Goal: Ask a question: Seek information or help from site administrators or community

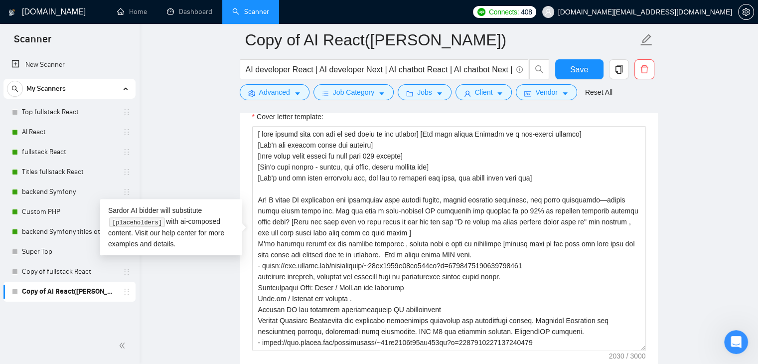
click at [200, 154] on main "Copy of AI React([PERSON_NAME]) AI developer React | AI developer Next | AI cha…" at bounding box center [449, 362] width 587 height 2838
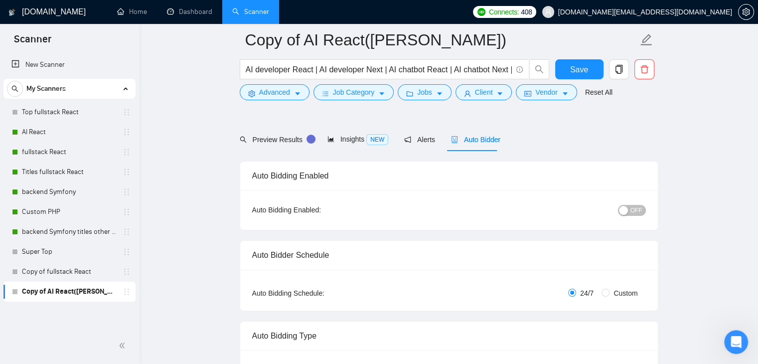
scroll to position [50, 0]
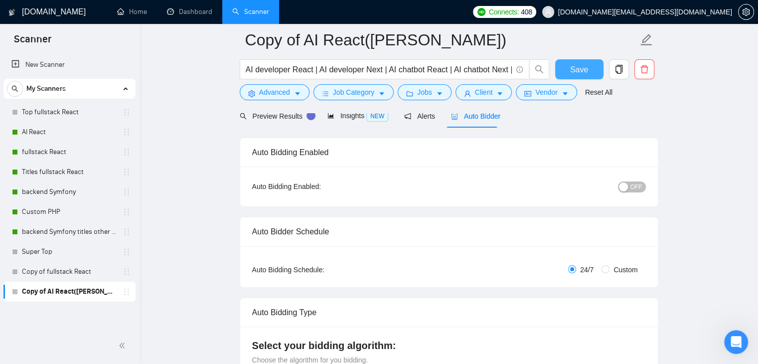
click at [587, 71] on button "Save" at bounding box center [579, 69] width 48 height 20
drag, startPoint x: 737, startPoint y: 342, endPoint x: 1440, endPoint y: 641, distance: 763.8
click at [737, 342] on icon "Відкрити програму для спілкування Intercom" at bounding box center [735, 340] width 16 height 16
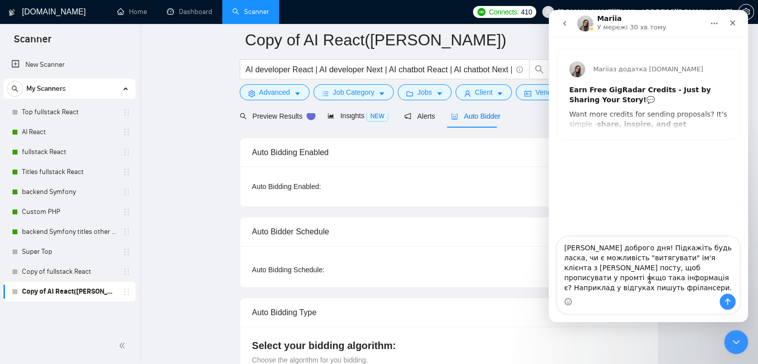
type textarea "[PERSON_NAME] доброго дня! Підкажіть будь ласка, чи є можливість "витягувати" і…"
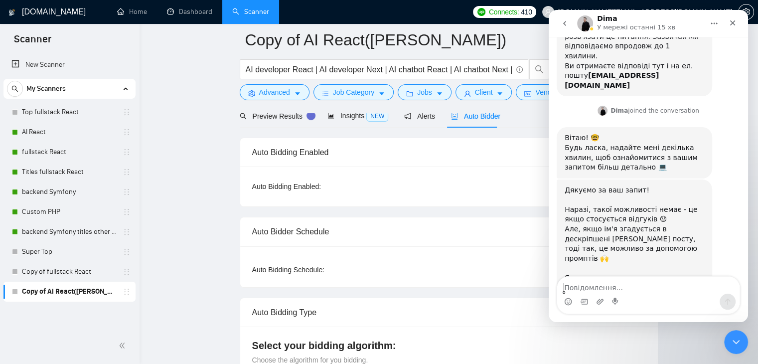
scroll to position [237, 0]
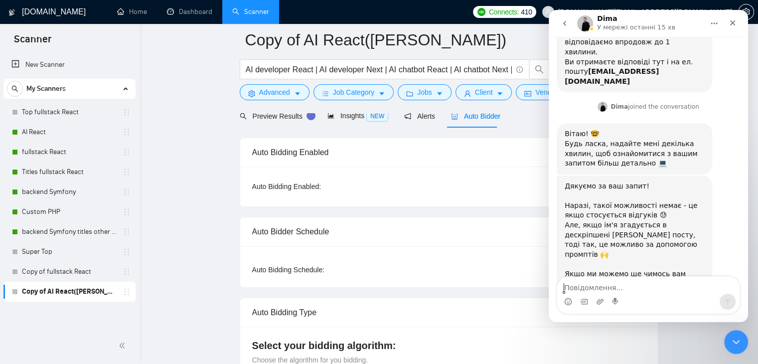
click at [595, 286] on textarea "Повідомлення..." at bounding box center [648, 285] width 182 height 17
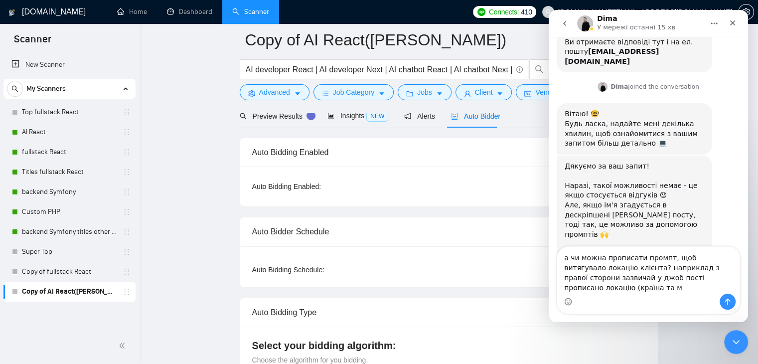
scroll to position [267, 0]
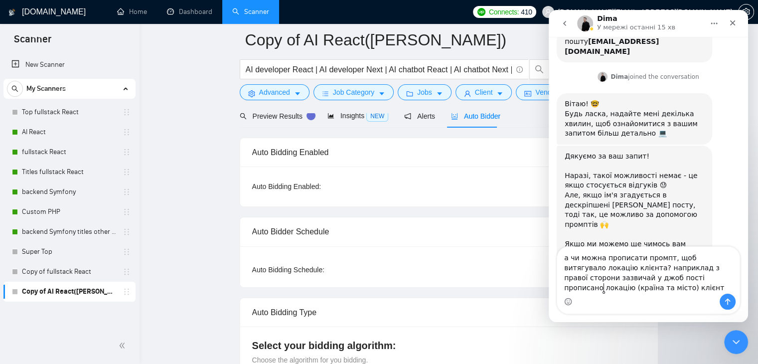
type textarea "а чи можна прописати промпт, щоб витягувало локацію клієнта? наприклад з правої…"
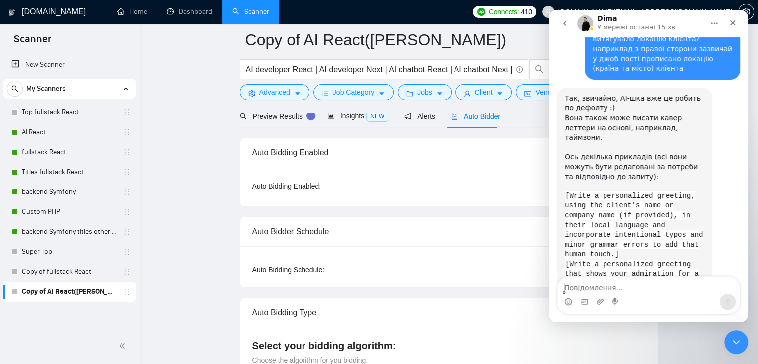
scroll to position [530, 0]
click at [590, 286] on textarea "Повідомлення..." at bounding box center [648, 285] width 182 height 17
click at [591, 293] on textarea "Повідомлення..." at bounding box center [648, 285] width 182 height 17
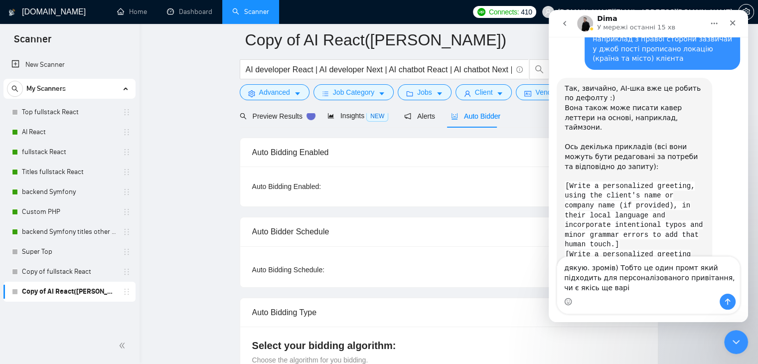
scroll to position [551, 0]
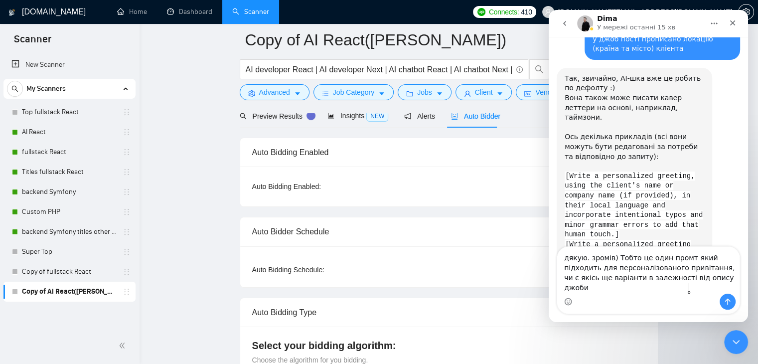
type textarea "дякую. зромів) Тобто це один промт який підходить для персоналізованого привіта…"
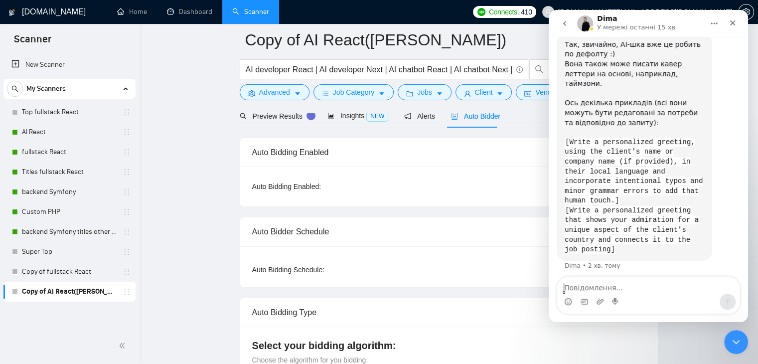
scroll to position [590, 0]
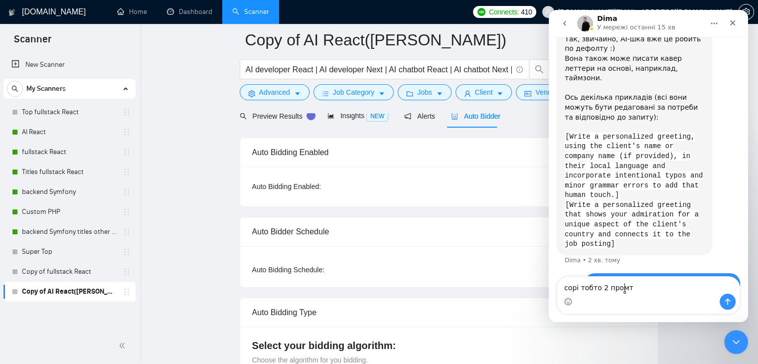
type textarea "сорі тобто 2 промти"
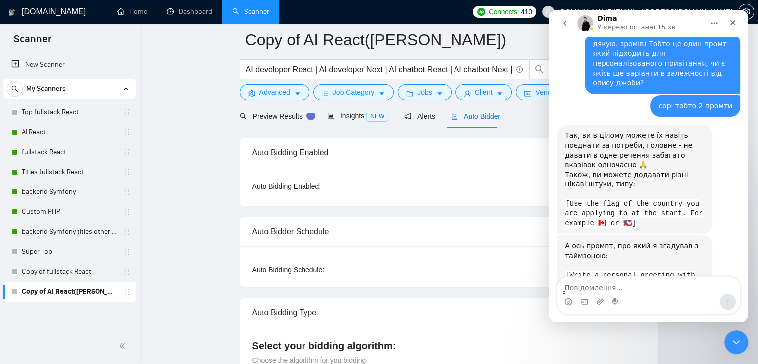
scroll to position [821, 0]
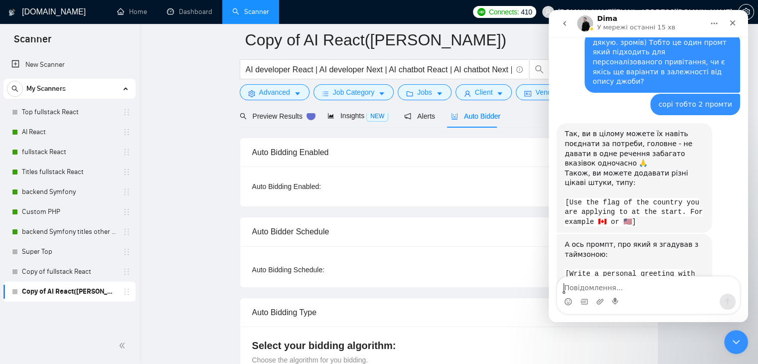
click at [619, 129] on div "Так, ви в цілому можете їх навіть поєднати за потреби, головне - не давати в од…" at bounding box center [635, 178] width 140 height 98
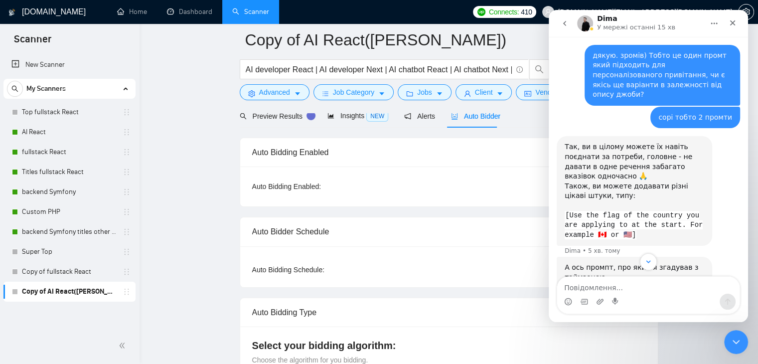
scroll to position [831, 0]
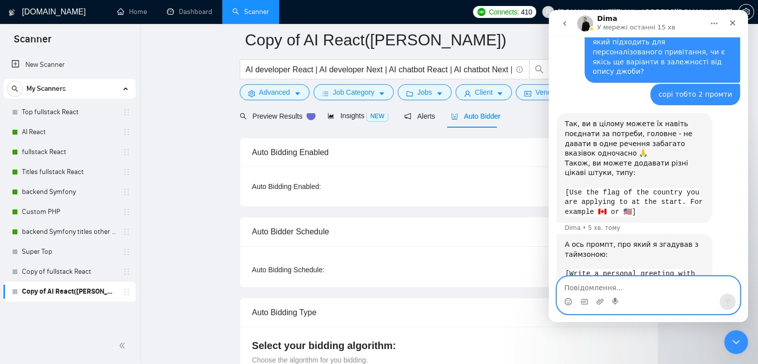
click at [586, 288] on textarea "Повідомлення..." at bounding box center [648, 285] width 182 height 17
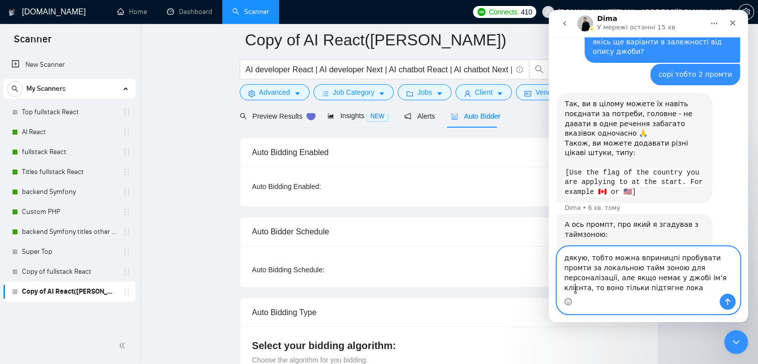
scroll to position [861, 0]
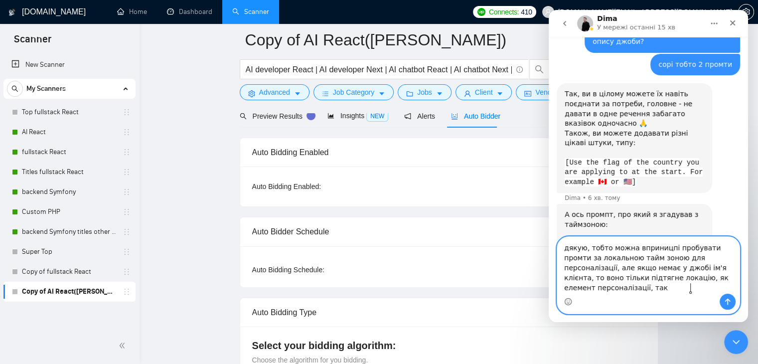
type textarea "дякую, тобто можна вприницпі пробувати промти за локальною тайм зоною для персо…"
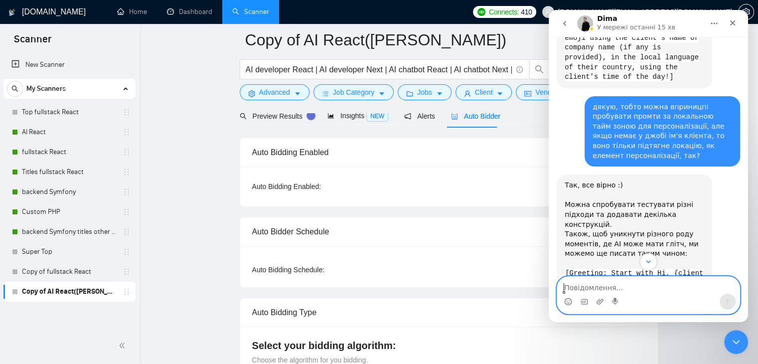
scroll to position [1096, 0]
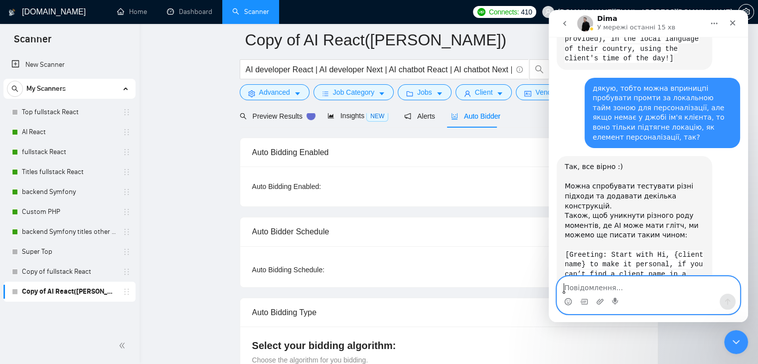
click at [590, 283] on textarea "Повідомлення..." at bounding box center [648, 285] width 182 height 17
type textarea "дякую, зрозумів"
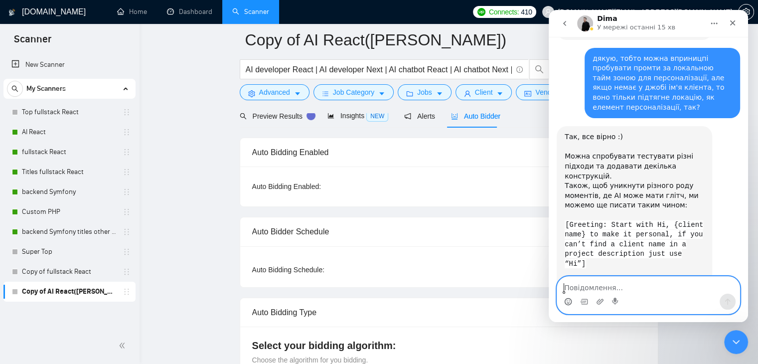
click at [570, 300] on icon "Вибір емодзі" at bounding box center [568, 302] width 8 height 8
click at [573, 286] on textarea "Повідомлення..." at bounding box center [648, 285] width 182 height 17
click at [575, 286] on textarea "Повідомлення..." at bounding box center [648, 285] width 182 height 17
type textarea "більш питань не маю)"
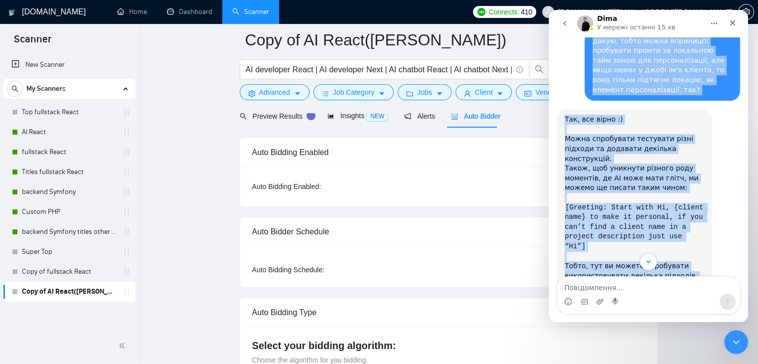
scroll to position [1148, 0]
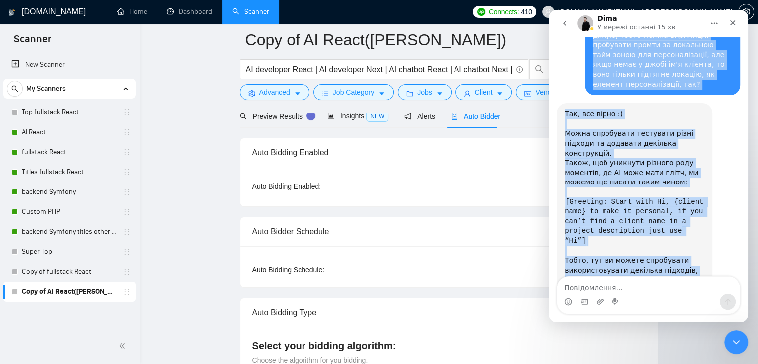
drag, startPoint x: 588, startPoint y: 119, endPoint x: 730, endPoint y: 256, distance: 196.7
copy div "Lorem ipsumdo sit! Ametconse adip elits, do e temporinci "utlaboreet" do'm aliq…"
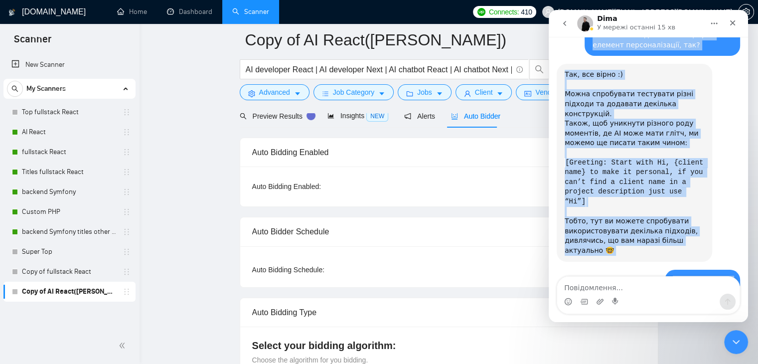
scroll to position [102, 0]
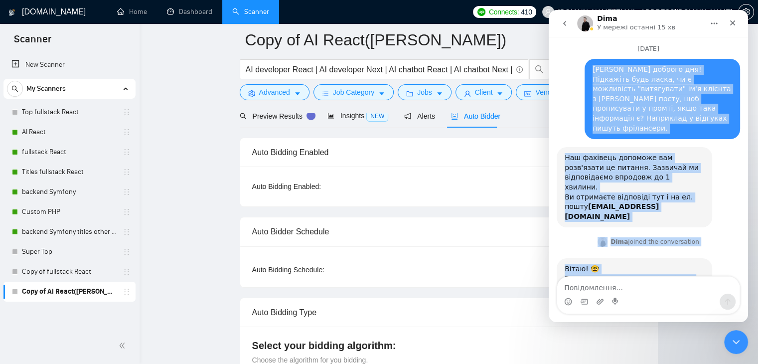
copy div "Lorem ipsumdo sit! Ametconse adip elits, do e temporinci "utlaboreet" do'm aliq…"
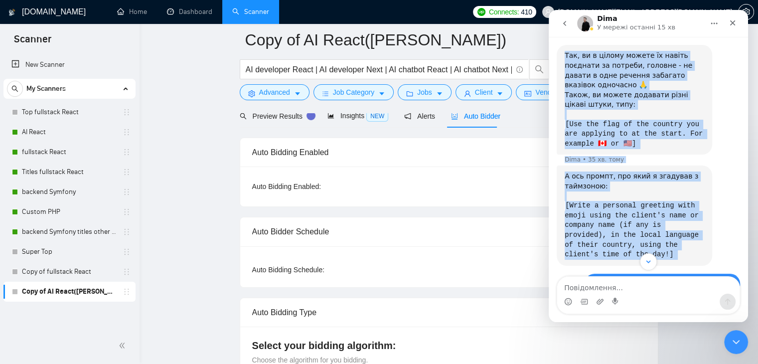
scroll to position [1188, 0]
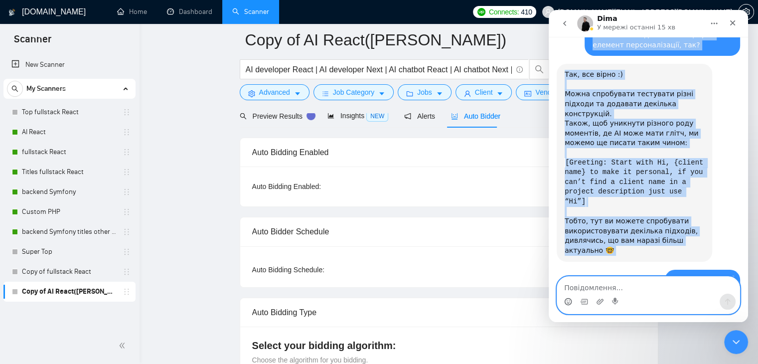
click at [569, 303] on icon "Вибір емодзі" at bounding box center [568, 303] width 2 height 0
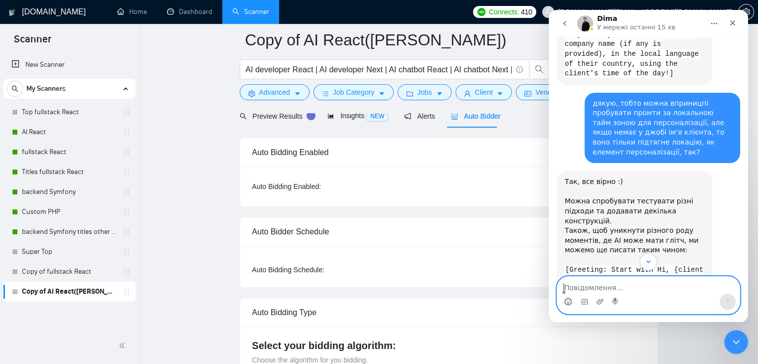
scroll to position [1062, 0]
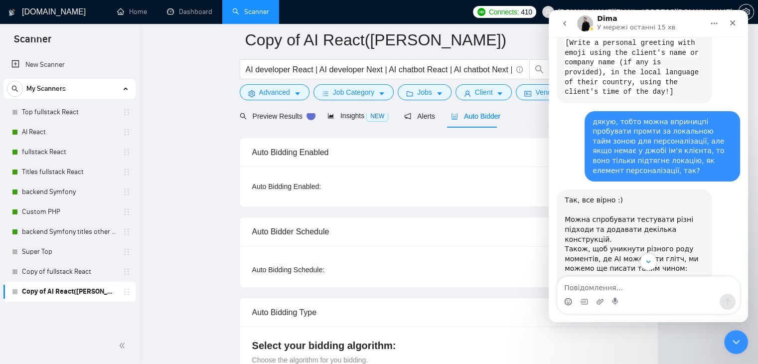
drag, startPoint x: 594, startPoint y: 230, endPoint x: 558, endPoint y: 194, distance: 50.4
click at [558, 194] on div "Так, все вірно :) Можна спробувати тестувати різні підходи та додавати декілька…" at bounding box center [635, 287] width 156 height 197
copy code "[Greeting: Start with Hi, {client name} to make it personal, if you can’t find …"
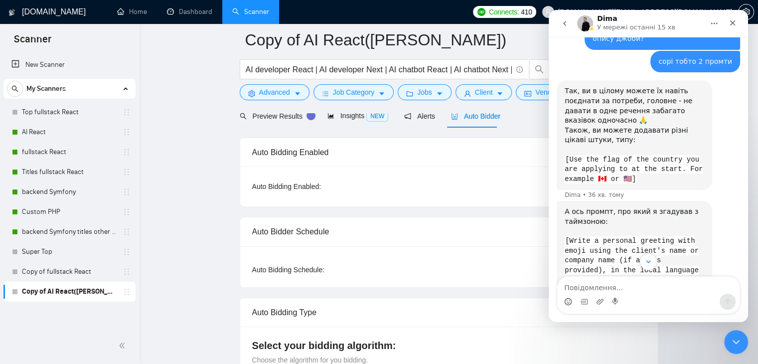
scroll to position [863, 0]
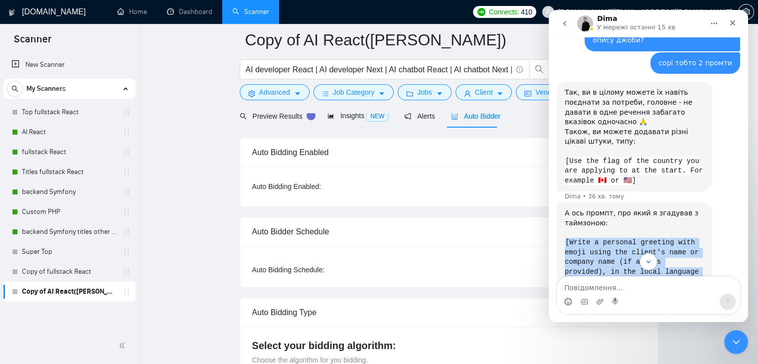
drag, startPoint x: 680, startPoint y: 213, endPoint x: 560, endPoint y: 160, distance: 131.4
click at [560, 202] on div "А ось промпт, про який я згадував з таймзоною: [Write a personal greeting with …" at bounding box center [635, 252] width 156 height 100
copy code "[Write a personal greeting with emoji using the client's name or company name (…"
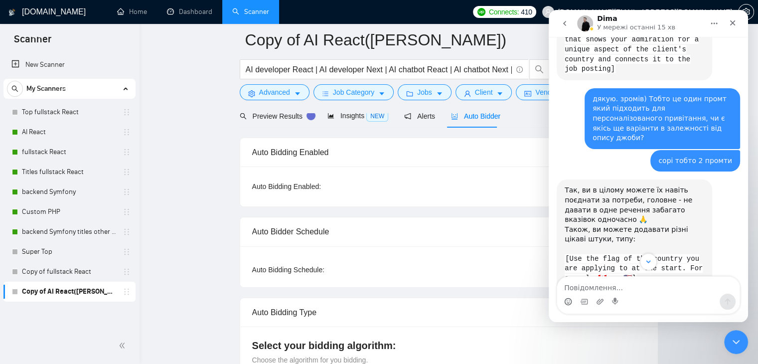
scroll to position [763, 0]
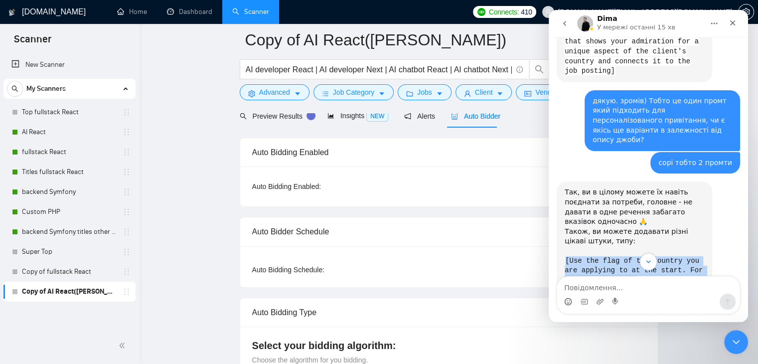
drag, startPoint x: 636, startPoint y: 203, endPoint x: 562, endPoint y: 181, distance: 77.3
click at [562, 181] on div "Так, ви в цілому можете їх навіть поєднати за потреби, головне - не давати в од…" at bounding box center [635, 236] width 156 height 110
copy code "[Use the flag of the country you are applying to at the start. For example 🇨🇦 o…"
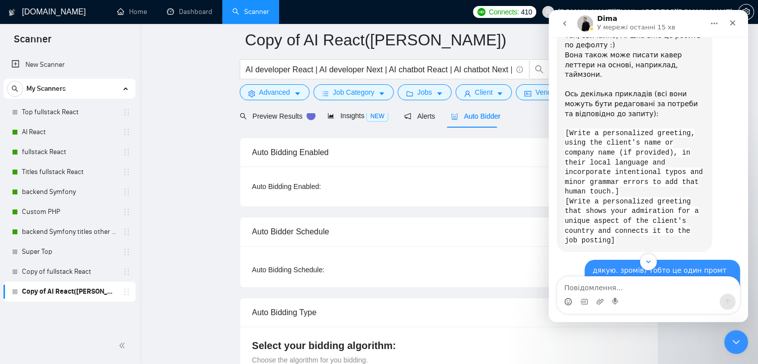
scroll to position [564, 0]
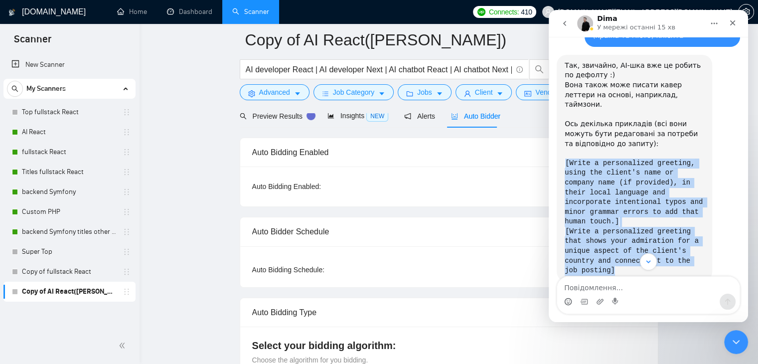
drag, startPoint x: 619, startPoint y: 212, endPoint x: 556, endPoint y: 106, distance: 123.5
click at [556, 106] on div "Mariia з додатка [DOMAIN_NAME] Earn Free GigRadar Credits - Just by Sharing You…" at bounding box center [648, 278] width 199 height 1610
copy div "[Write a personalized greeting, using the client's name or company name (if pro…"
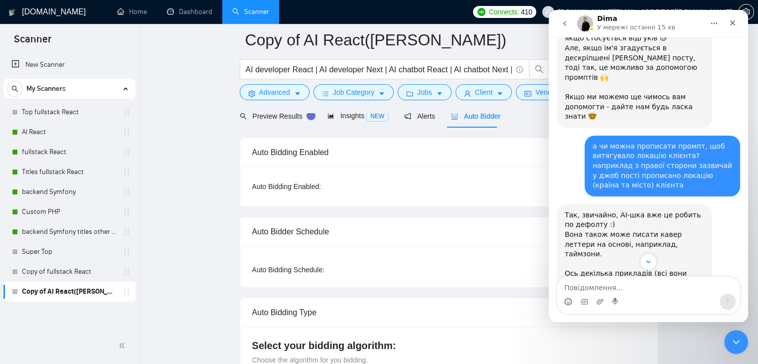
click at [570, 153] on div "а чи можна прописати промпт, щоб витягувало локацію клієнта? наприклад з правої…" at bounding box center [648, 170] width 183 height 69
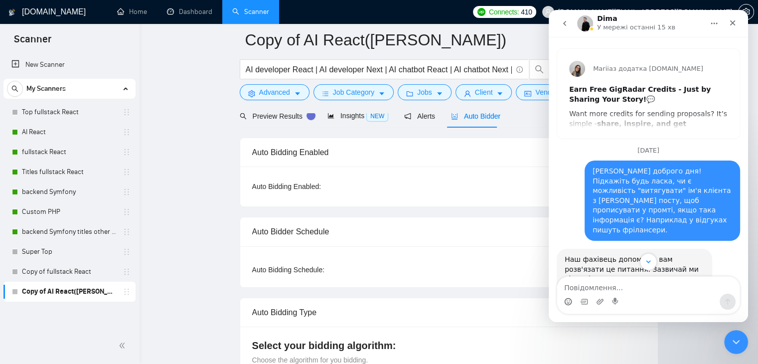
scroll to position [0, 0]
click at [734, 23] on icon "Закрити" at bounding box center [733, 23] width 8 height 8
